Goal: Task Accomplishment & Management: Manage account settings

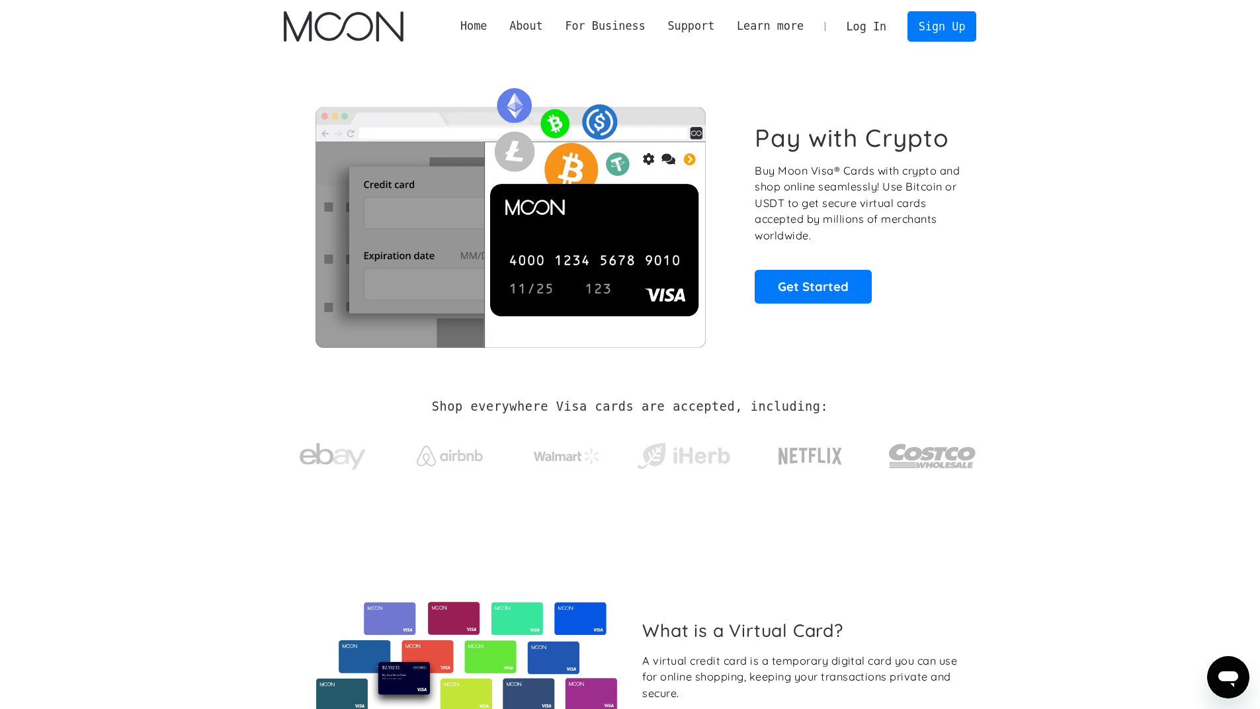
click at [874, 30] on link "Log In" at bounding box center [866, 26] width 62 height 29
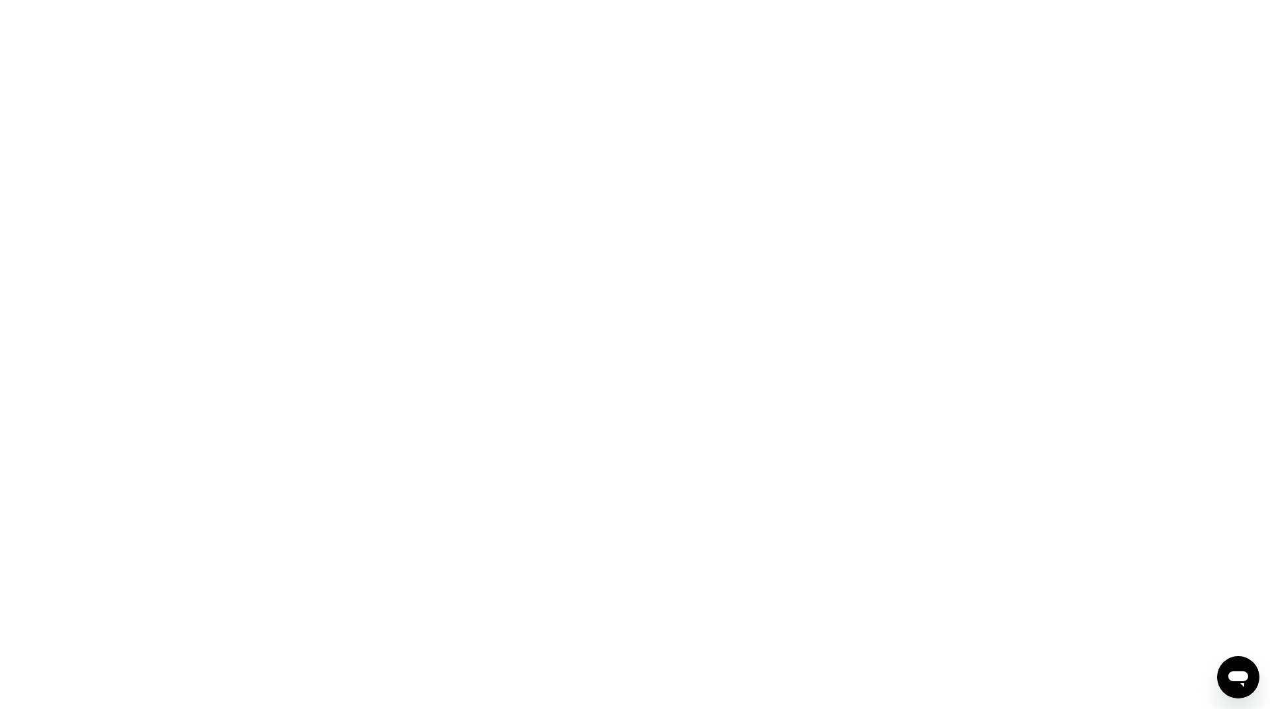
click at [612, 371] on div at bounding box center [635, 354] width 1270 height 709
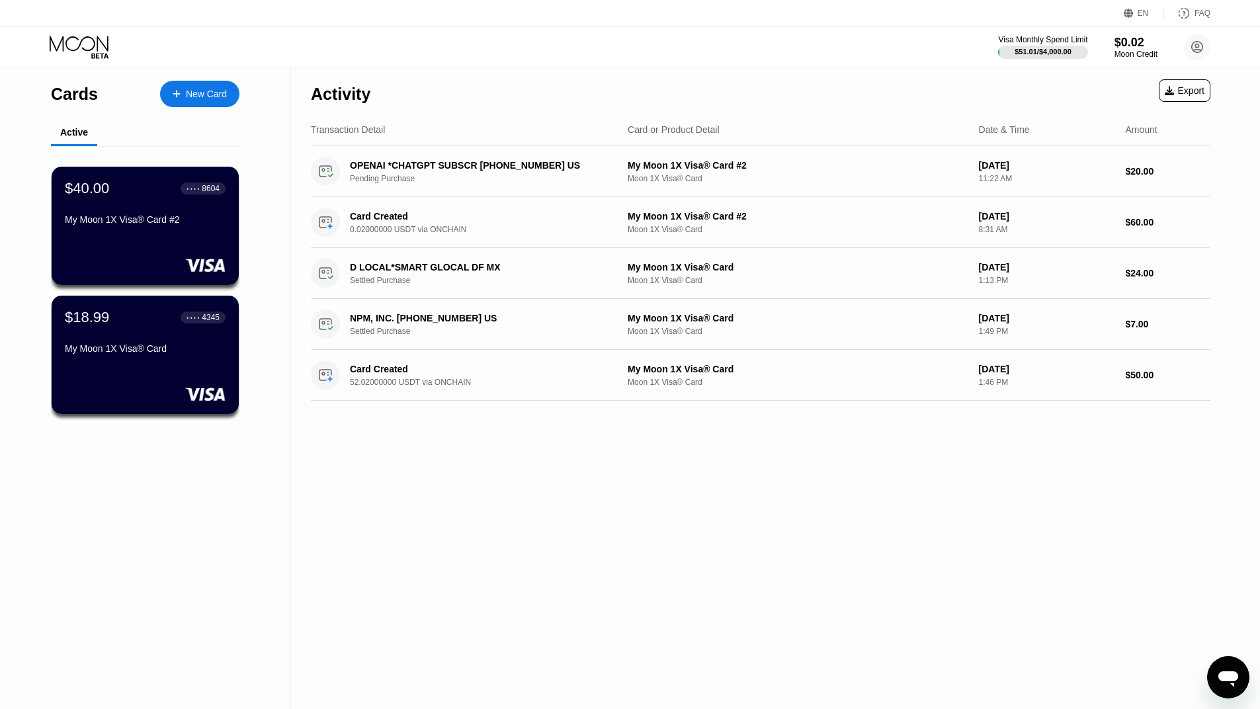
click at [417, 499] on div "Activity Export Transaction Detail Card or Product Detail Date & Time Amount OP…" at bounding box center [760, 388] width 939 height 642
click at [142, 249] on div "$40.00 ● ● ● ● 8604 My Moon 1X Visa® Card #2" at bounding box center [145, 226] width 189 height 120
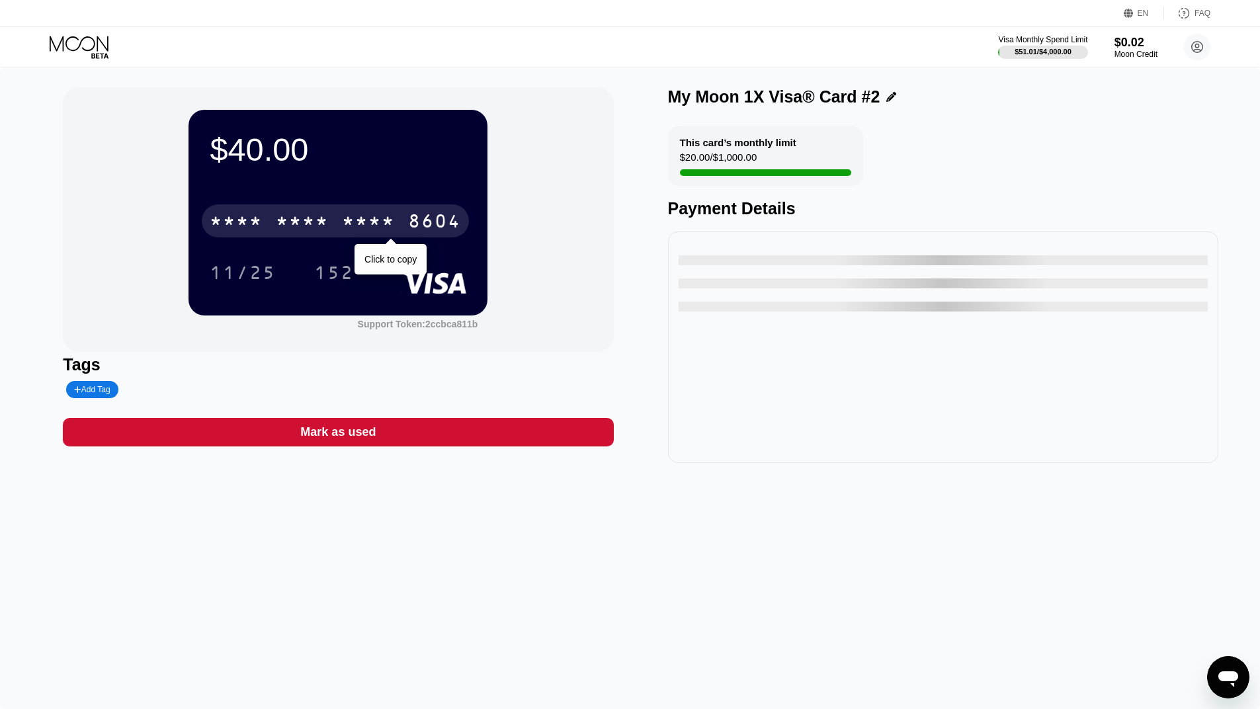
click at [323, 210] on div "* * * * * * * * * * * * 8604" at bounding box center [335, 220] width 267 height 33
